Goal: Task Accomplishment & Management: Manage account settings

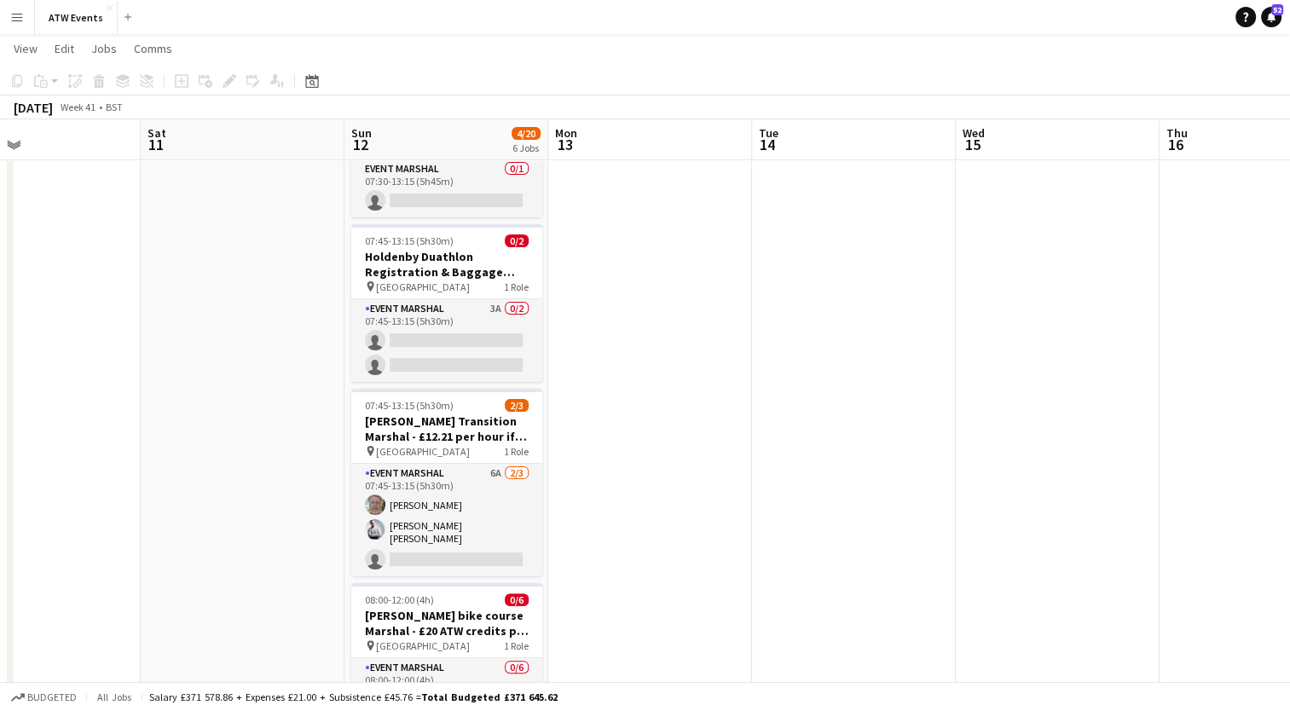
scroll to position [283, 0]
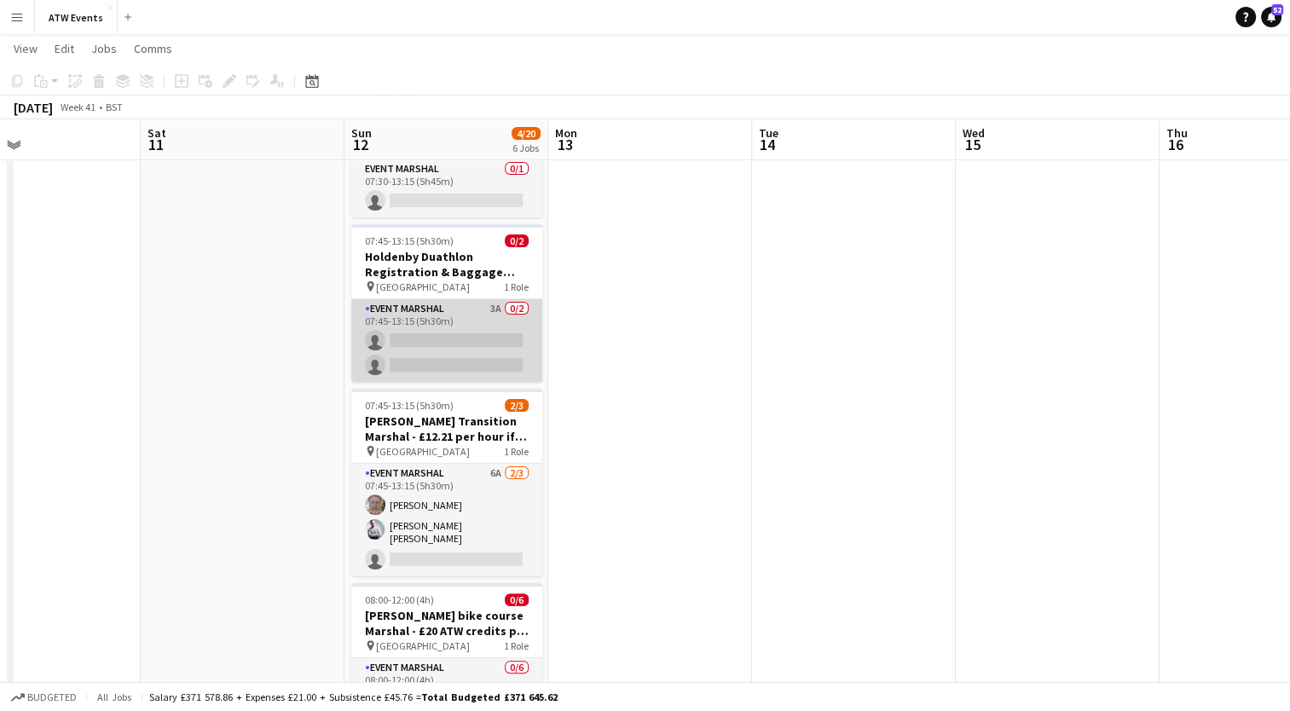
click at [495, 303] on app-card-role "Event Marshal 3A 0/2 07:45-13:15 (5h30m) single-neutral-actions single-neutral-…" at bounding box center [446, 340] width 191 height 83
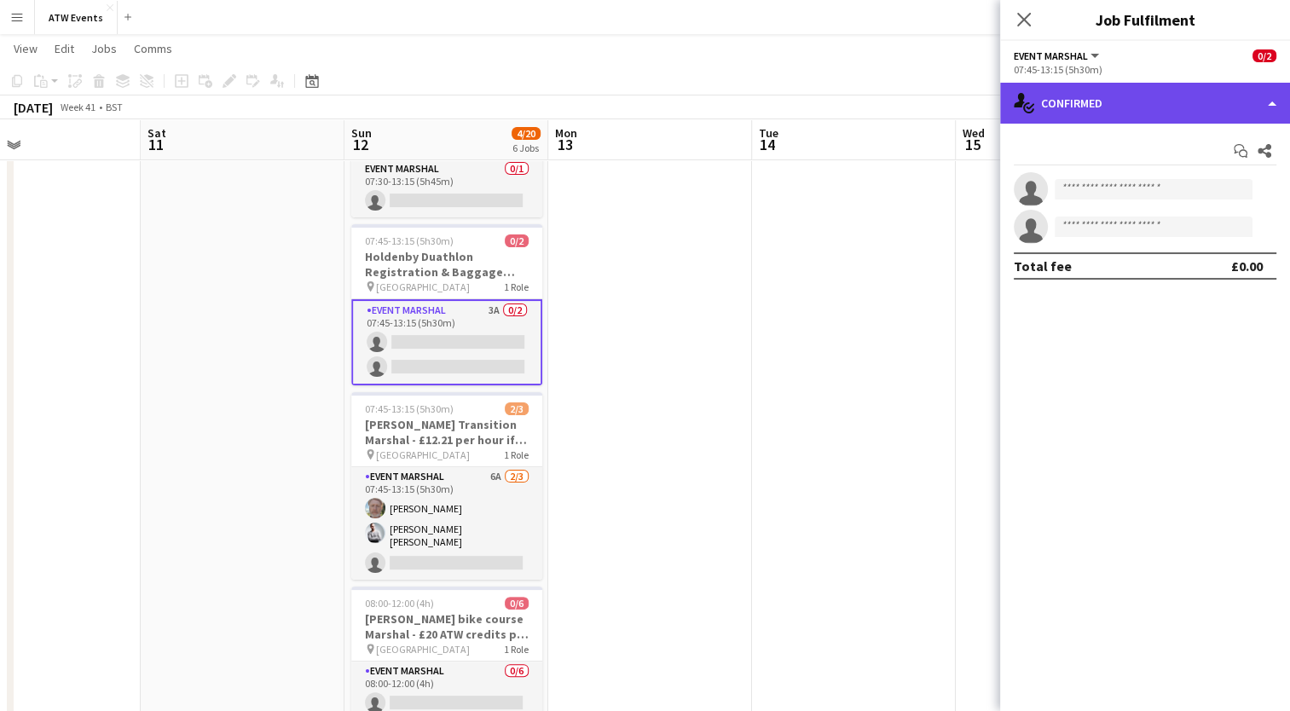
click at [1125, 119] on div "single-neutral-actions-check-2 Confirmed" at bounding box center [1145, 103] width 290 height 41
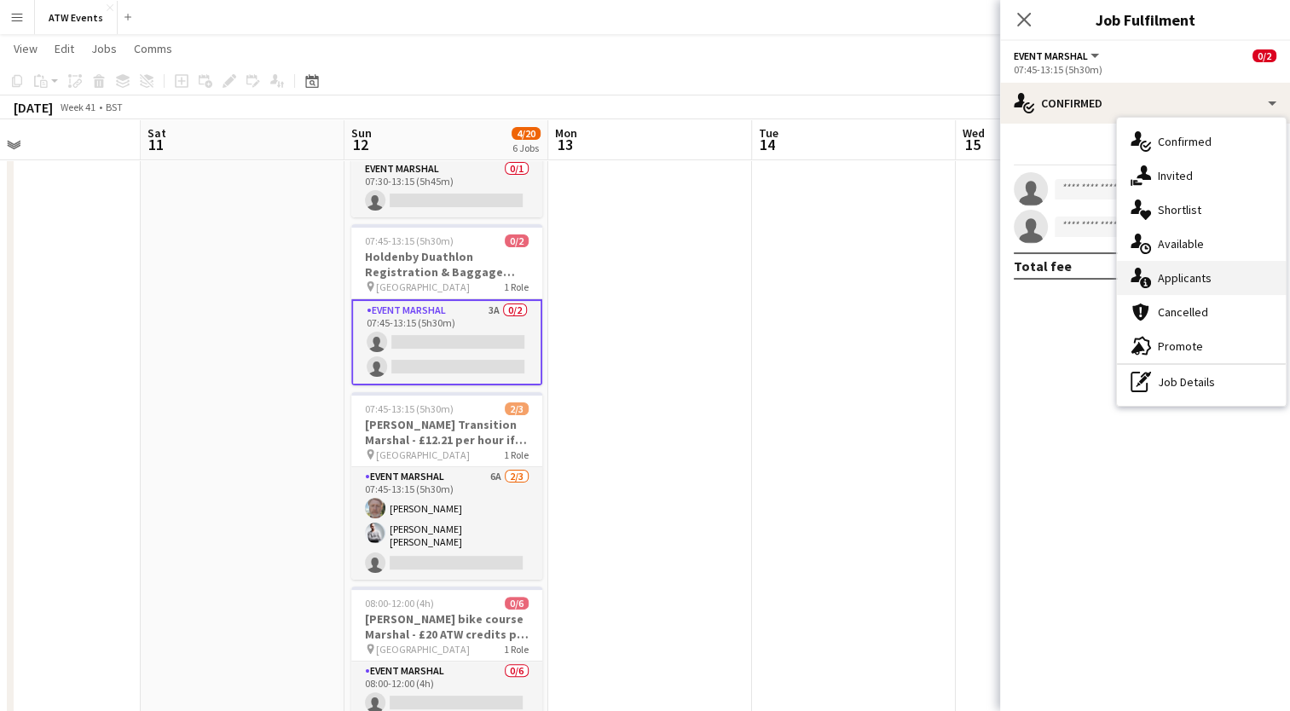
click at [1178, 283] on span "Applicants" at bounding box center [1185, 277] width 54 height 15
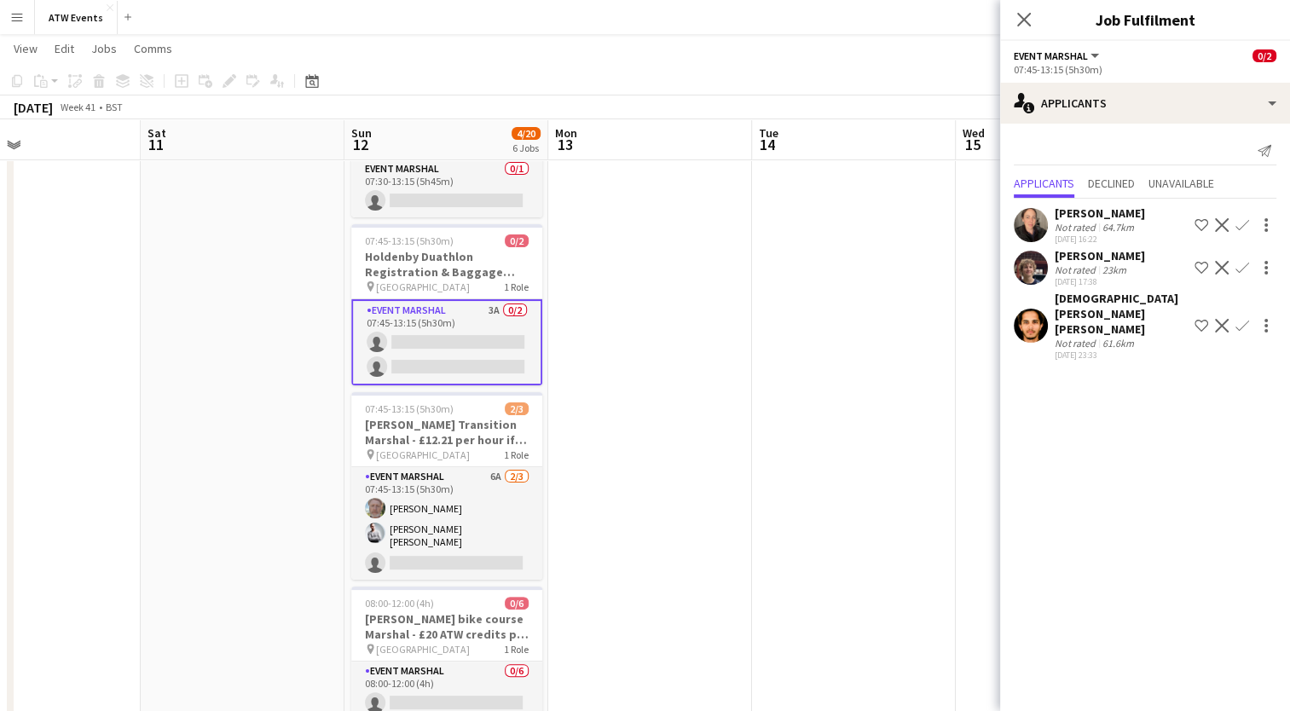
click at [1073, 255] on div "[PERSON_NAME]" at bounding box center [1100, 255] width 90 height 15
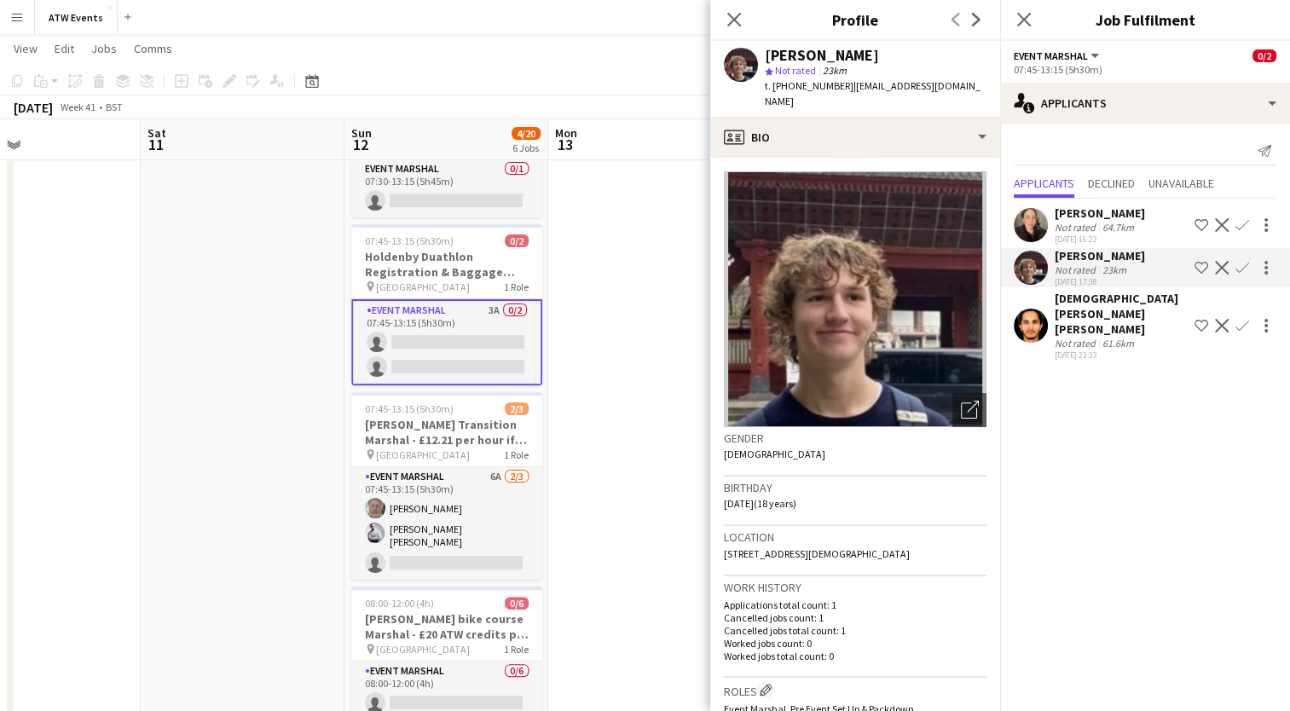
click at [1236, 223] on app-icon "Confirm" at bounding box center [1243, 225] width 14 height 14
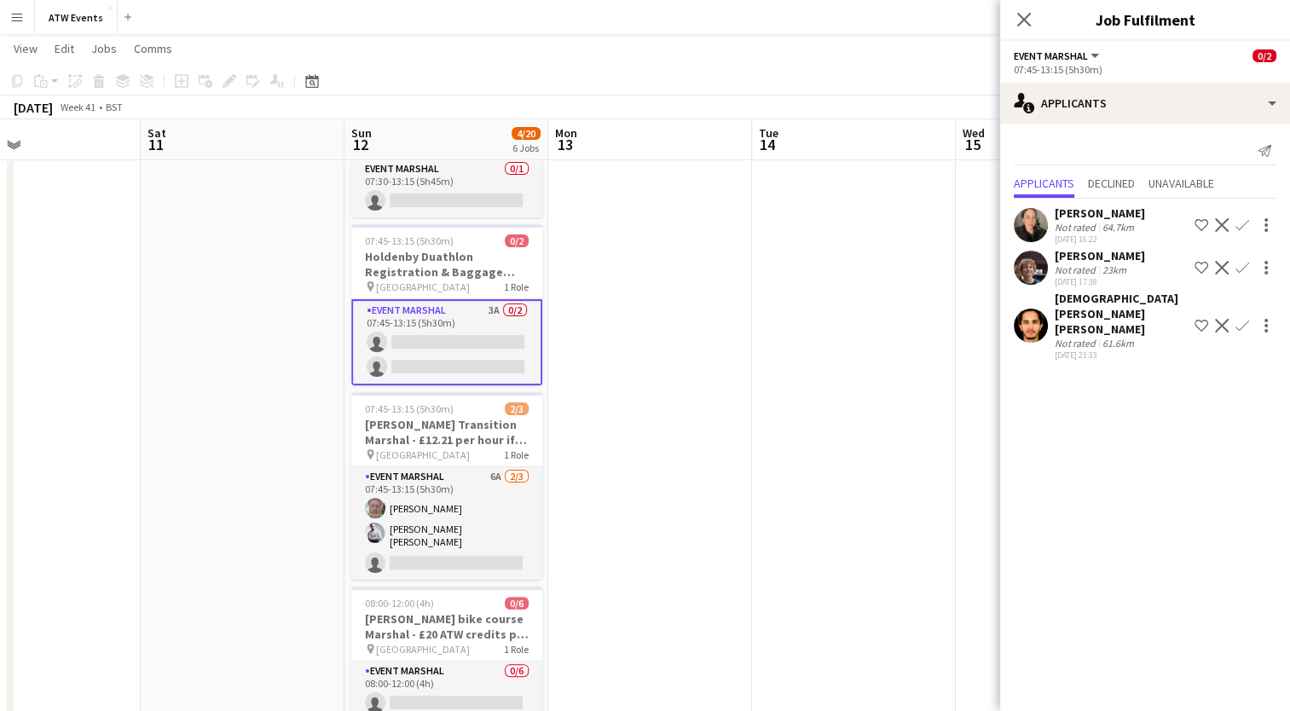
click at [1230, 223] on button "Decline" at bounding box center [1222, 225] width 20 height 20
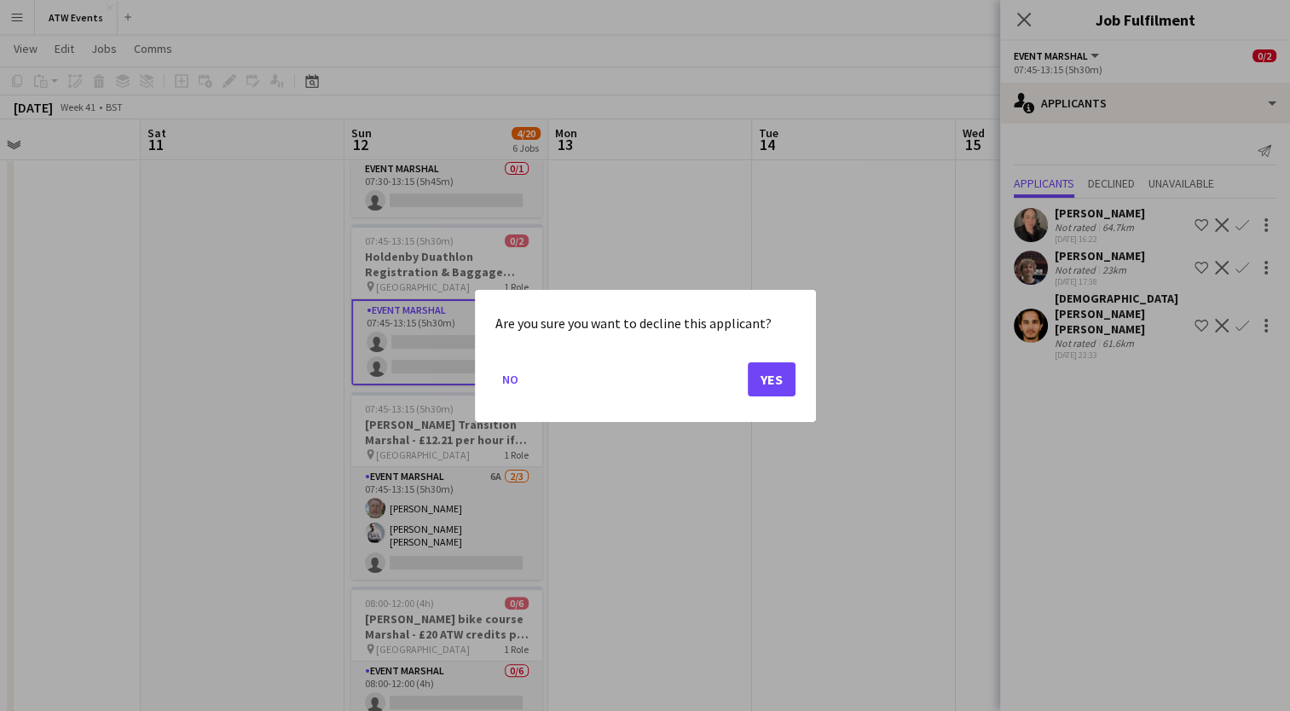
scroll to position [0, 0]
click at [501, 371] on button "No" at bounding box center [510, 378] width 30 height 27
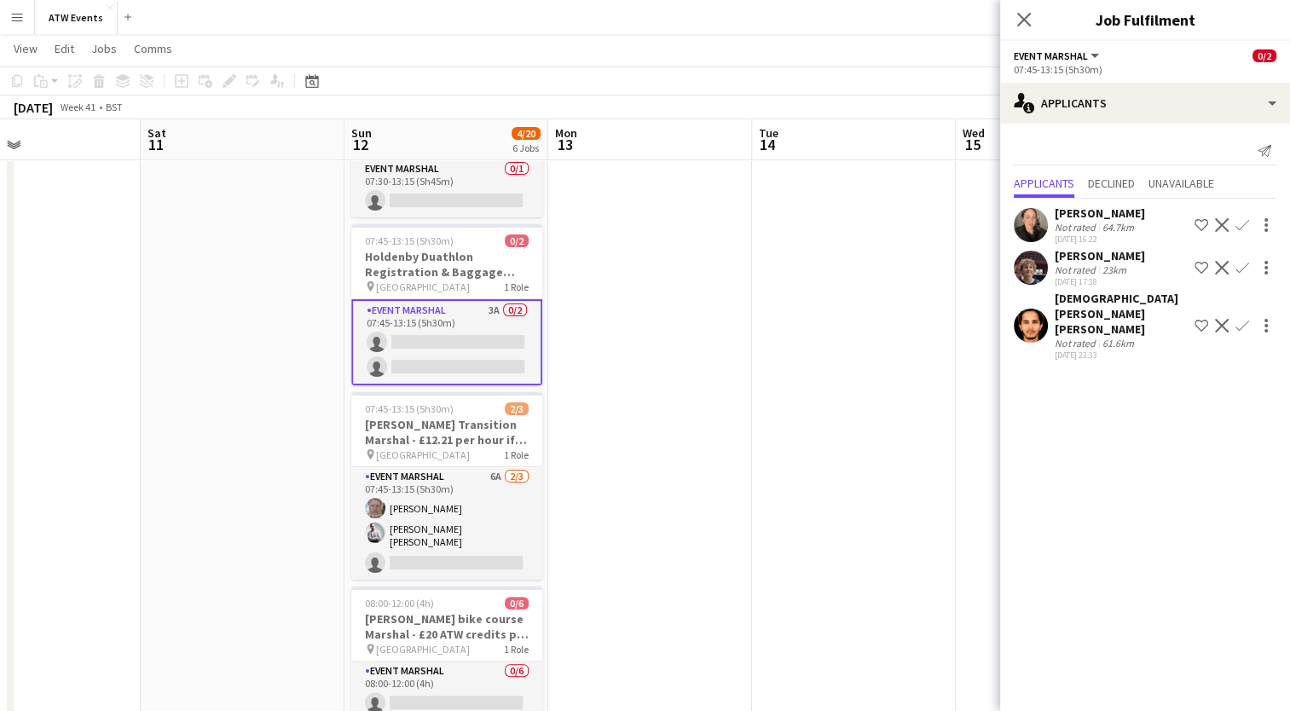
scroll to position [283, 0]
click at [1244, 219] on app-icon "Confirm" at bounding box center [1243, 225] width 14 height 14
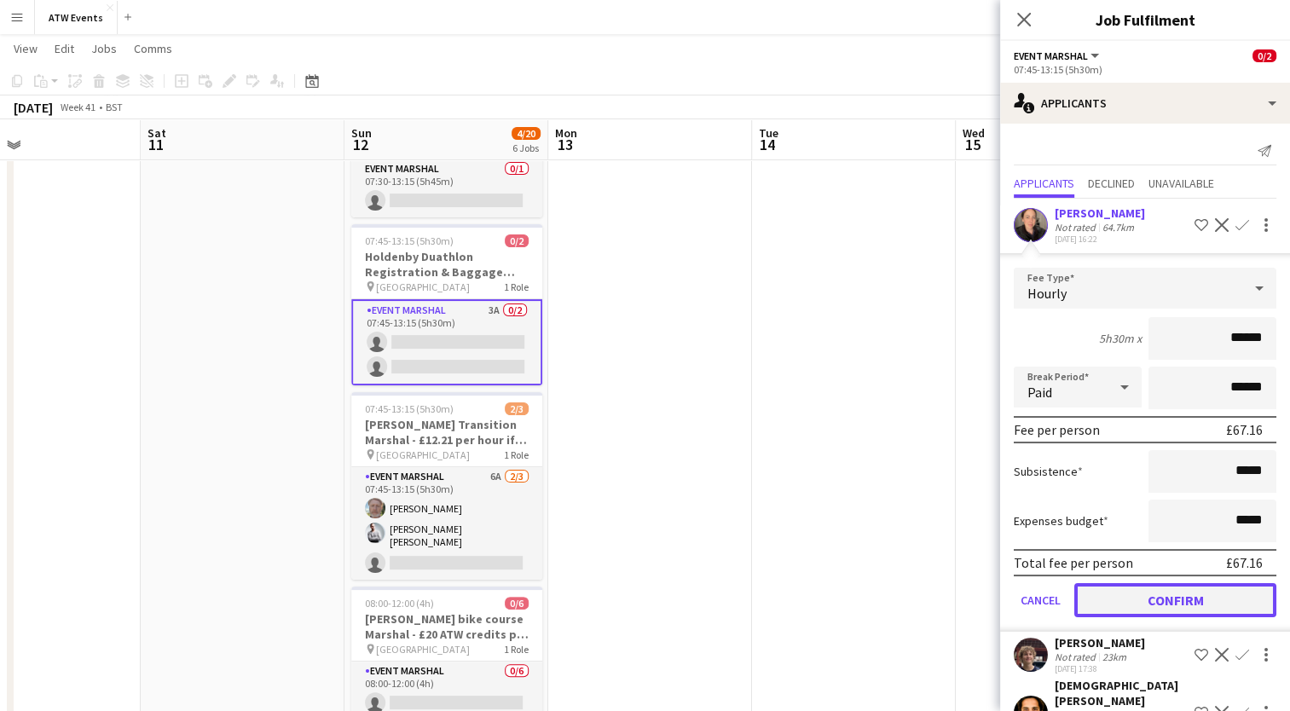
click at [1177, 599] on button "Confirm" at bounding box center [1175, 600] width 202 height 34
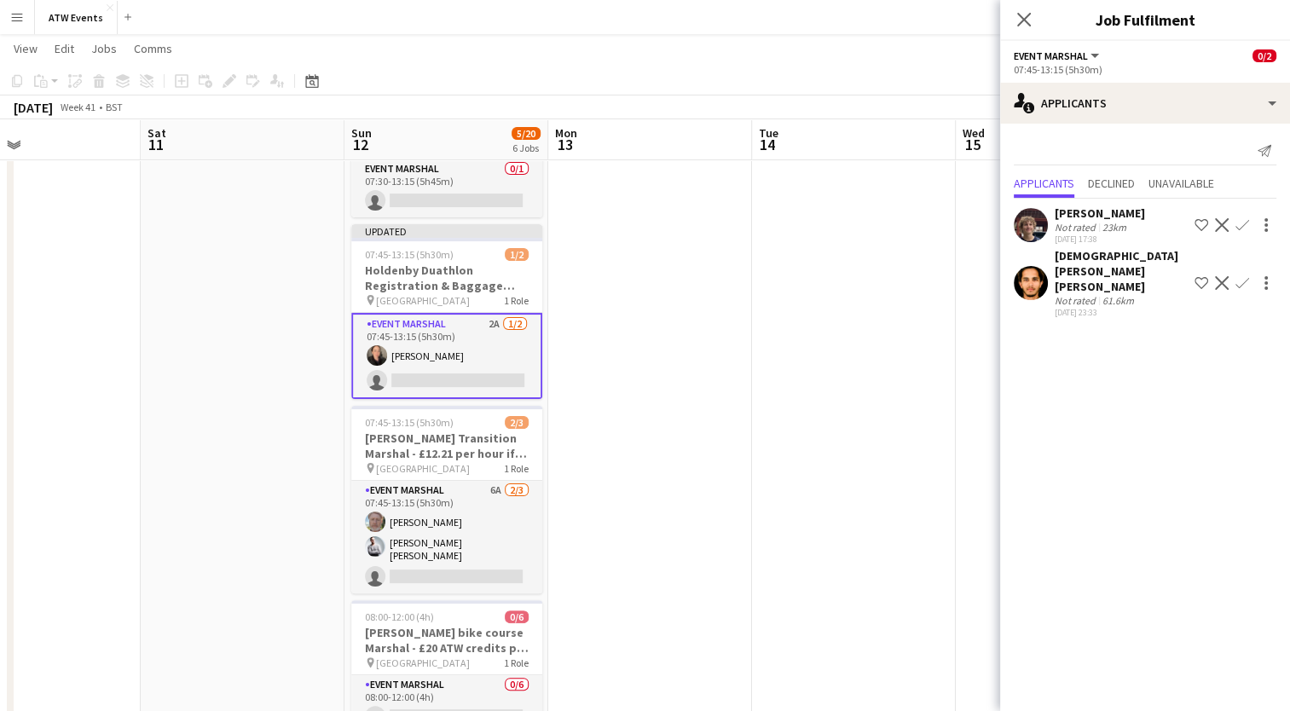
click at [1240, 219] on app-icon "Confirm" at bounding box center [1243, 225] width 14 height 14
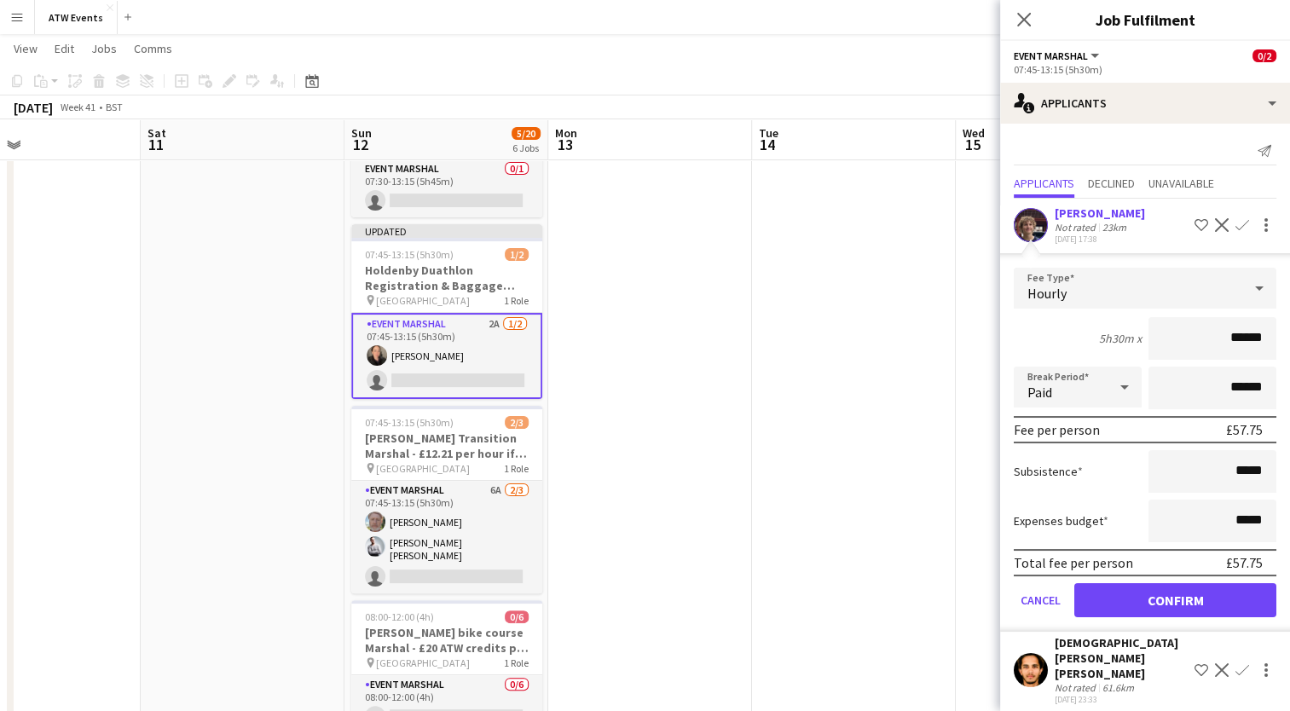
type input "******"
click at [1170, 601] on button "Confirm" at bounding box center [1175, 600] width 202 height 34
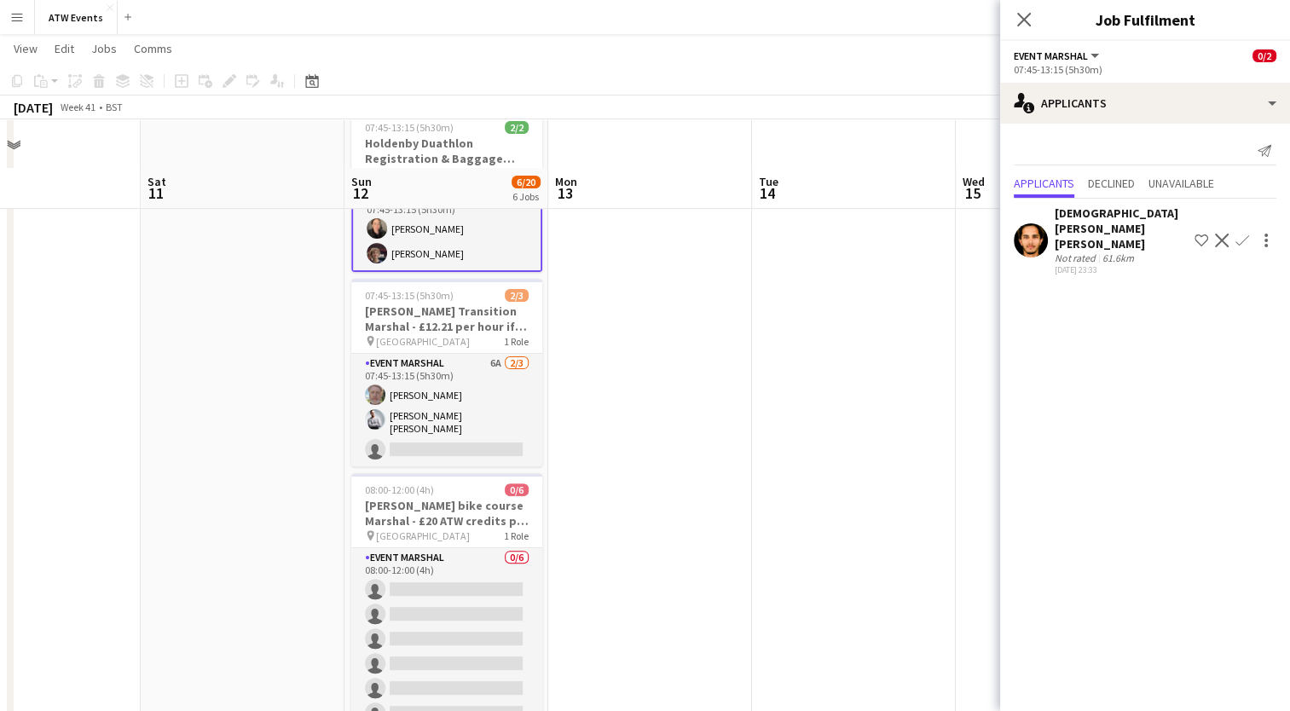
scroll to position [459, 0]
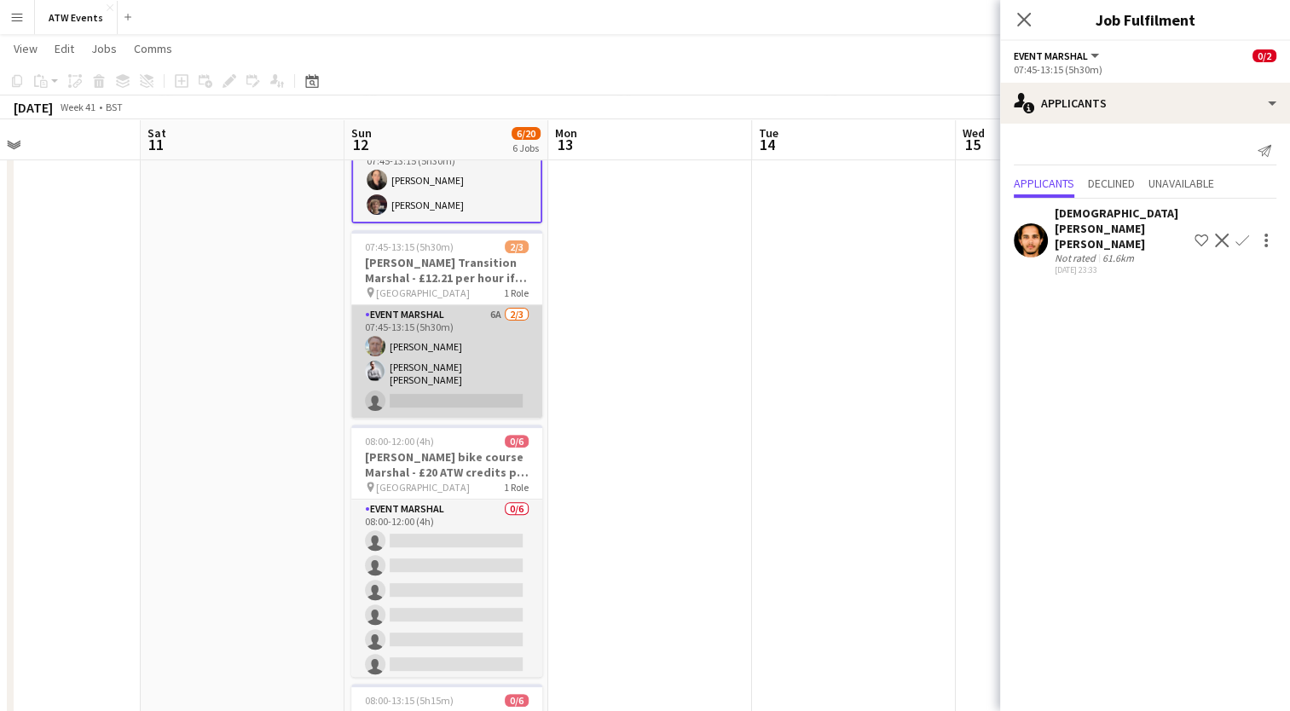
click at [489, 308] on app-card-role "Event Marshal 6A [DATE] 07:45-13:15 (5h30m) [PERSON_NAME] [PERSON_NAME] [PERSON…" at bounding box center [446, 361] width 191 height 113
